Goal: Navigation & Orientation: Find specific page/section

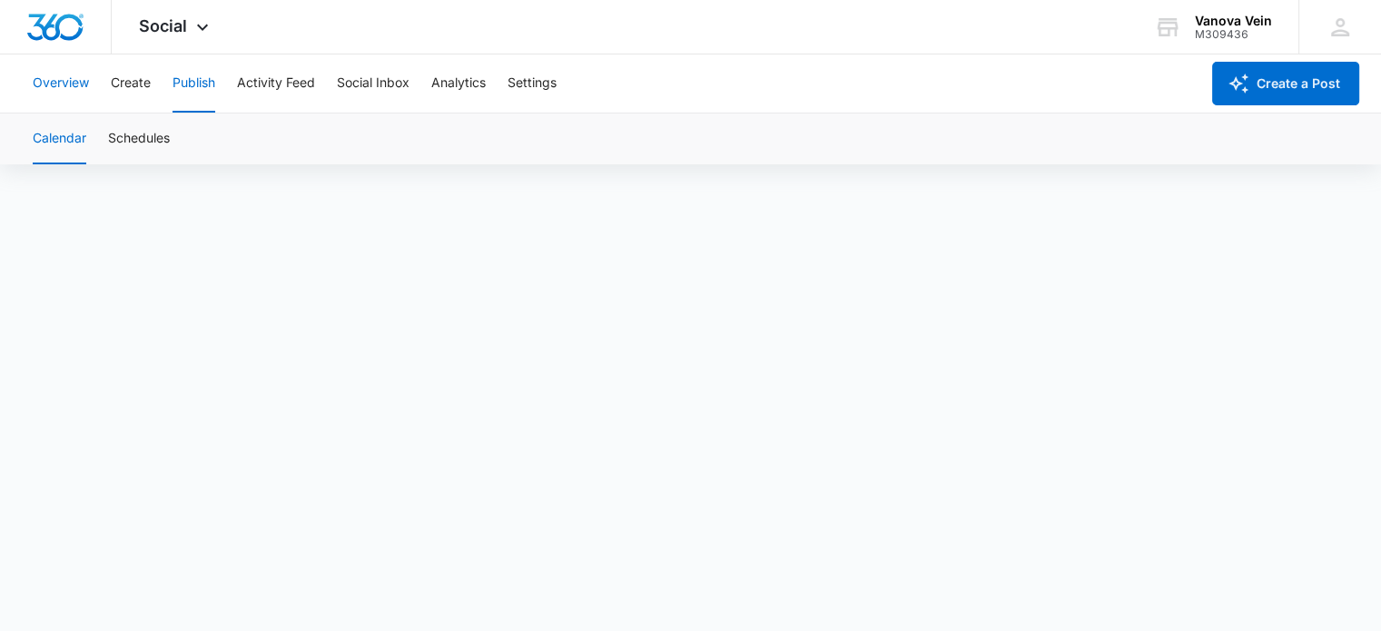
click at [66, 79] on button "Overview" at bounding box center [61, 83] width 56 height 58
click at [201, 18] on div "Social Apps Reputation Websites Forms CRM Email Social Shop Payments POS Conten…" at bounding box center [176, 27] width 129 height 54
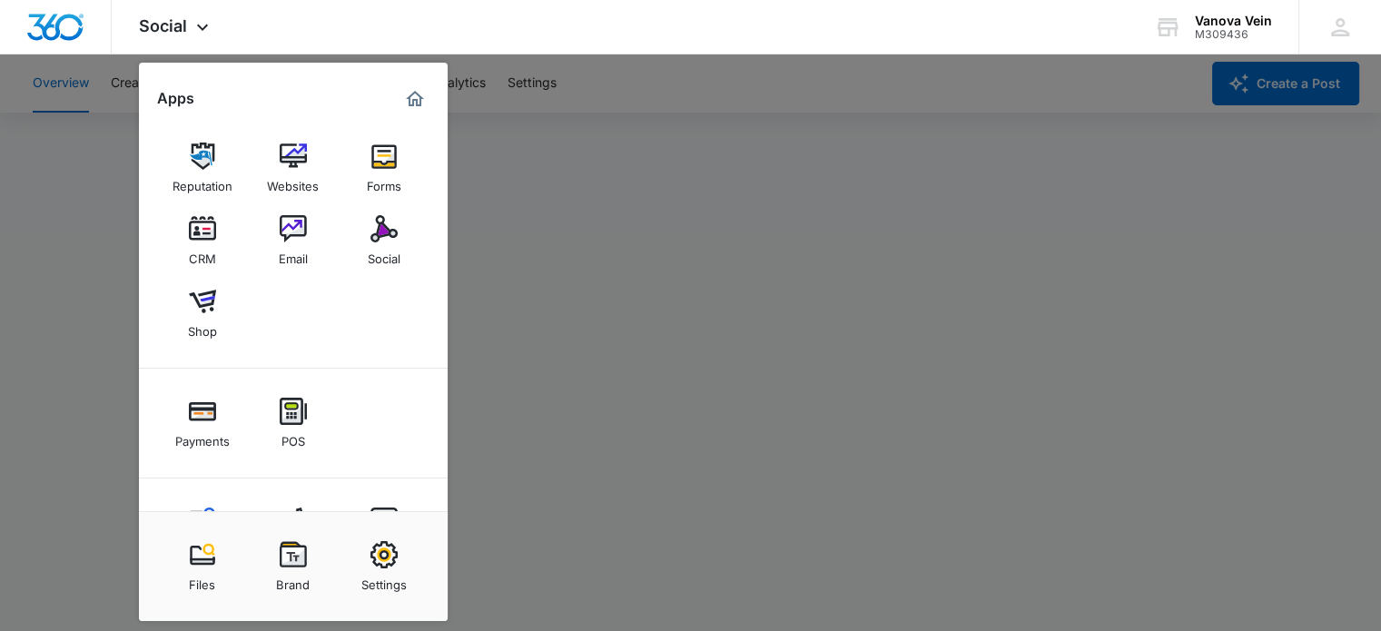
click at [60, 31] on img "Dashboard" at bounding box center [55, 27] width 58 height 27
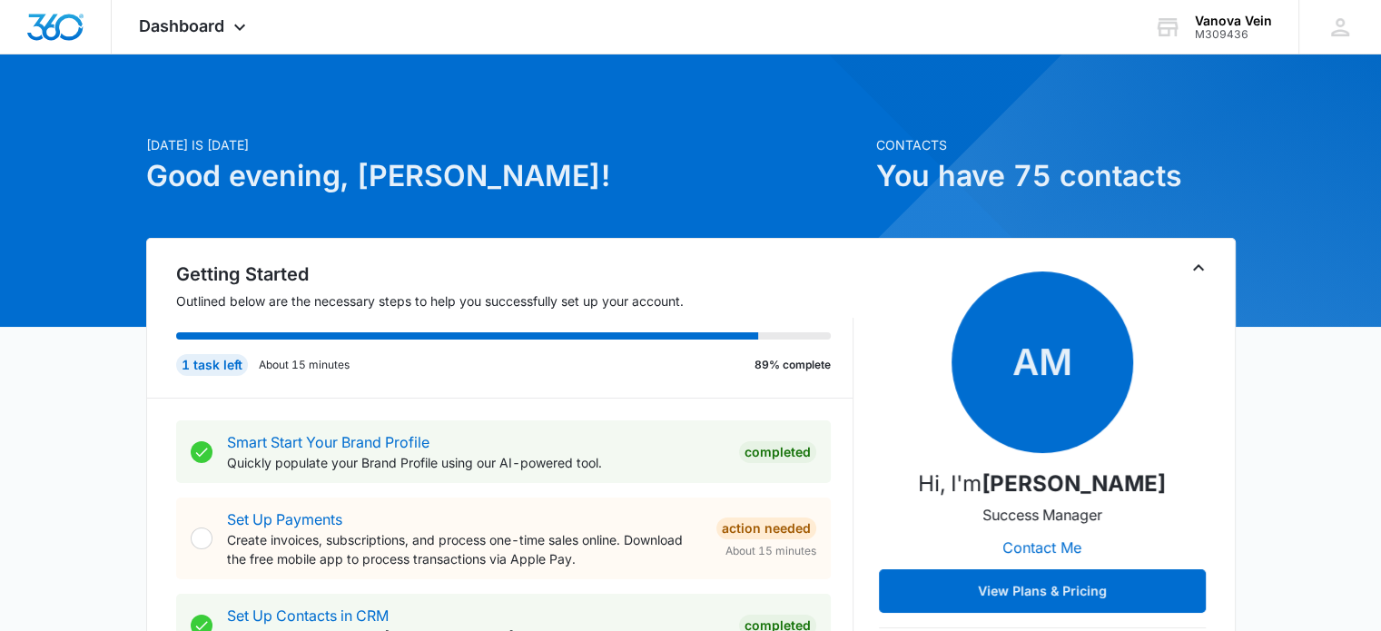
click at [230, 28] on icon at bounding box center [240, 27] width 22 height 22
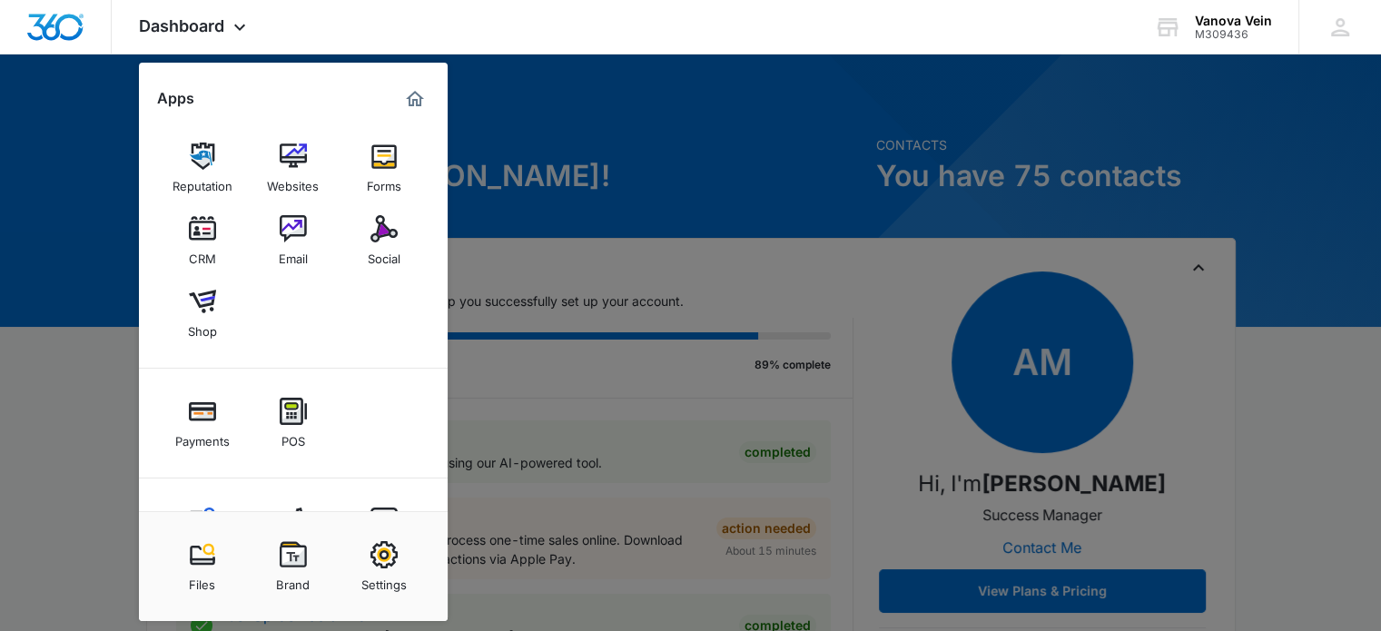
click at [192, 168] on img at bounding box center [202, 156] width 27 height 27
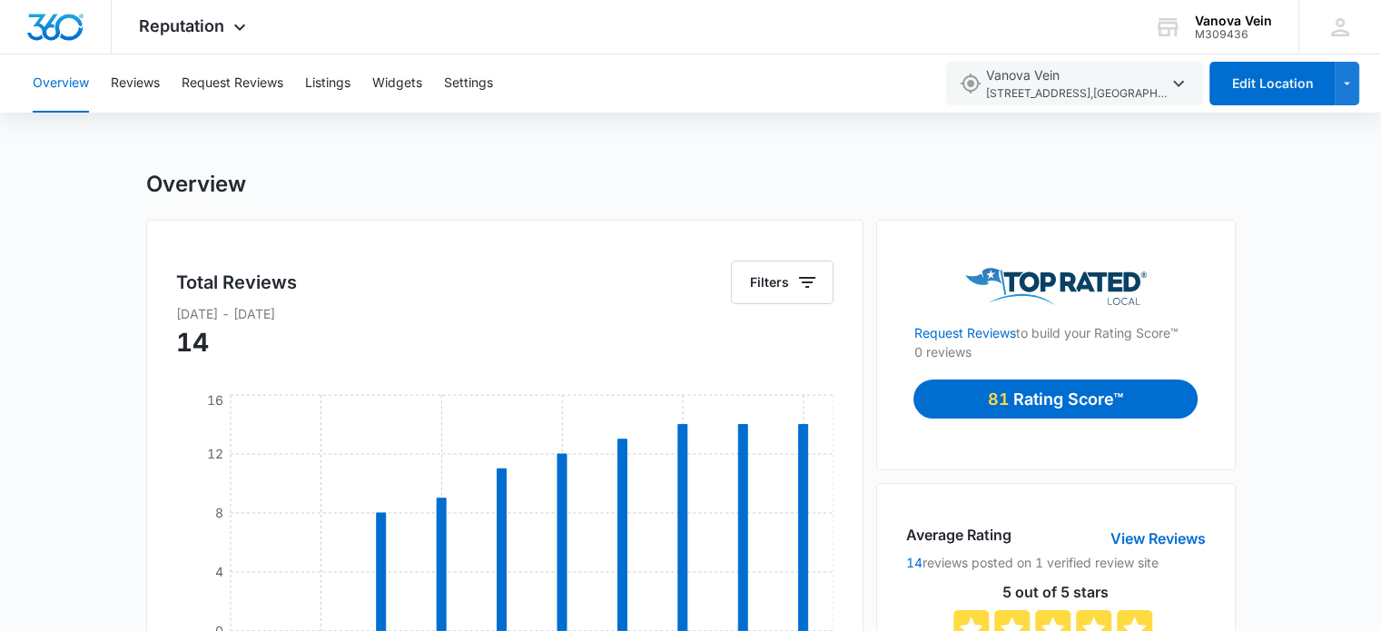
click at [250, 24] on icon at bounding box center [240, 27] width 22 height 22
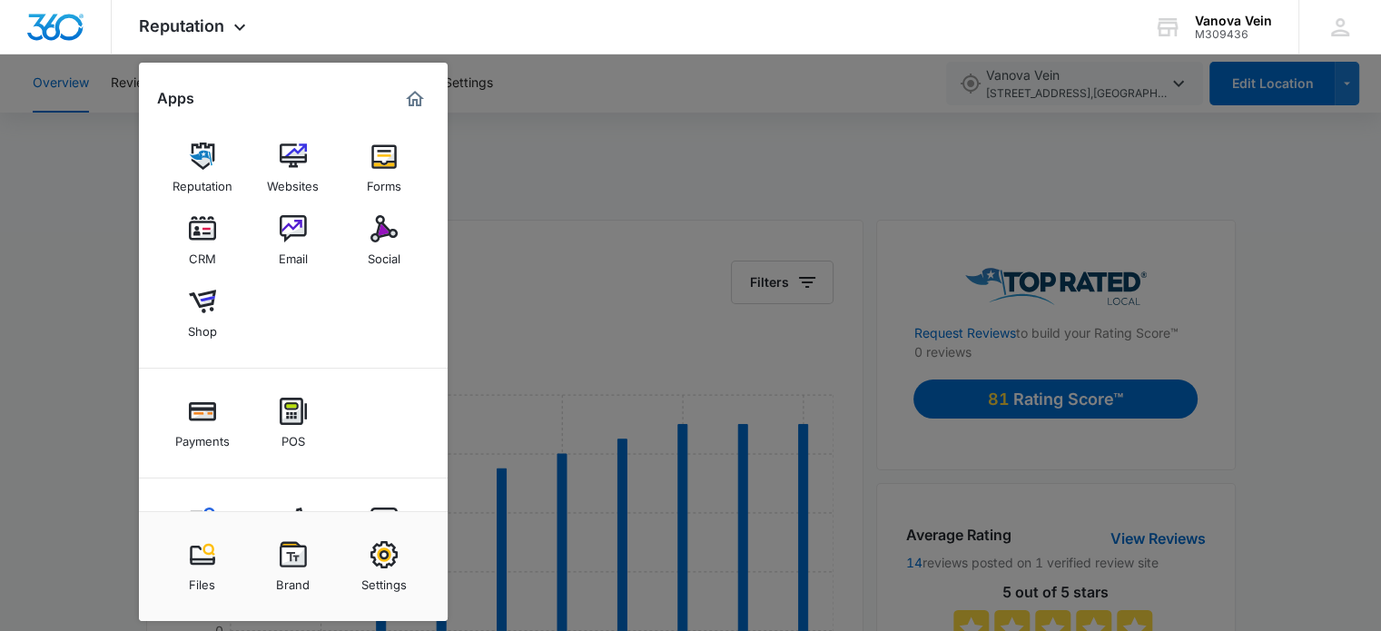
click at [283, 167] on img at bounding box center [293, 156] width 27 height 27
